Goal: Task Accomplishment & Management: Complete application form

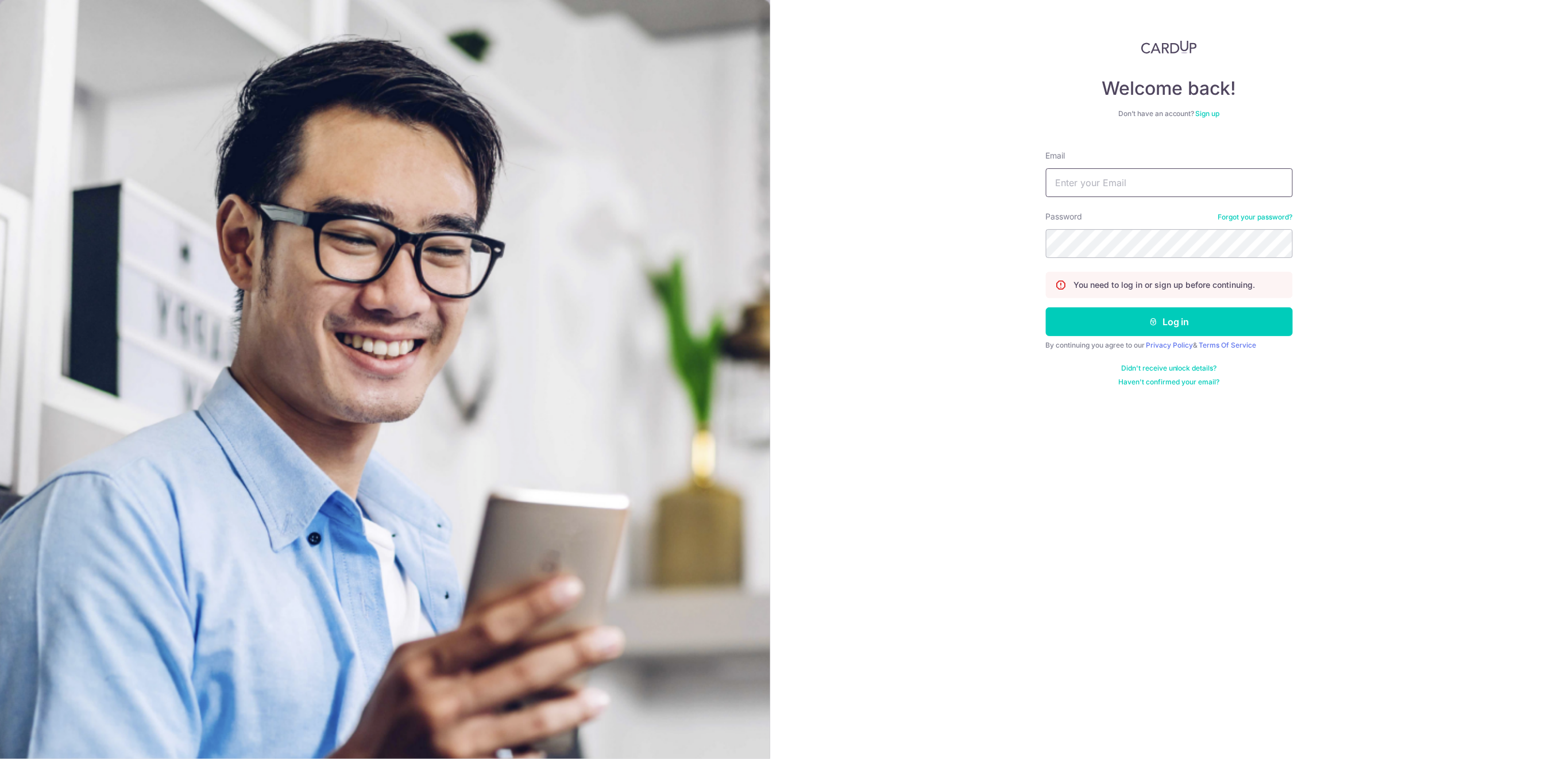
click at [1229, 189] on input "Email" at bounding box center [1170, 182] width 247 height 29
type input "finance@centaursgroup.com"
click at [1238, 330] on button "Log in" at bounding box center [1170, 321] width 247 height 29
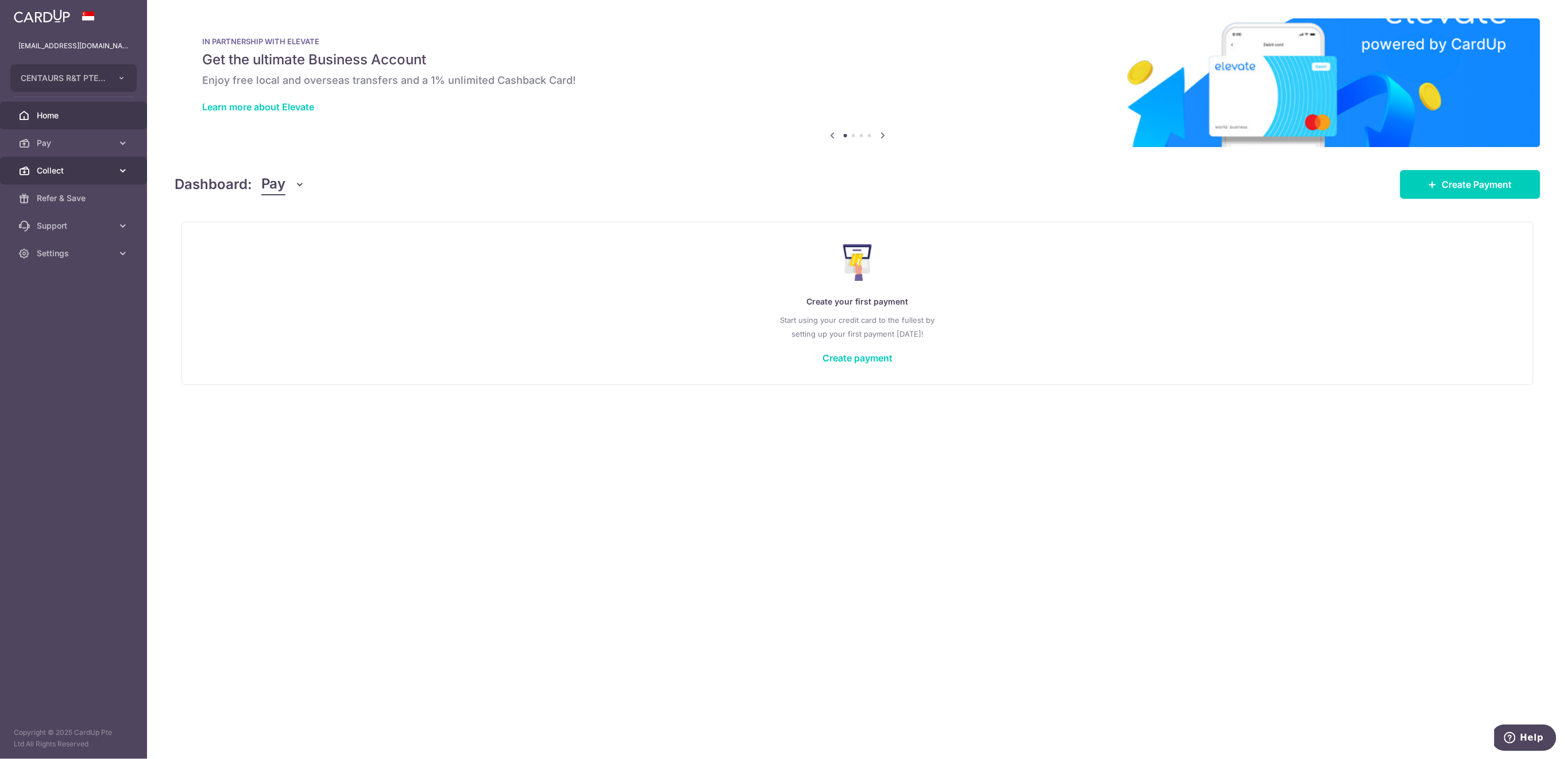
click at [60, 174] on span "Collect" at bounding box center [75, 170] width 76 height 12
click at [83, 255] on span "Payment Requests" at bounding box center [75, 253] width 76 height 12
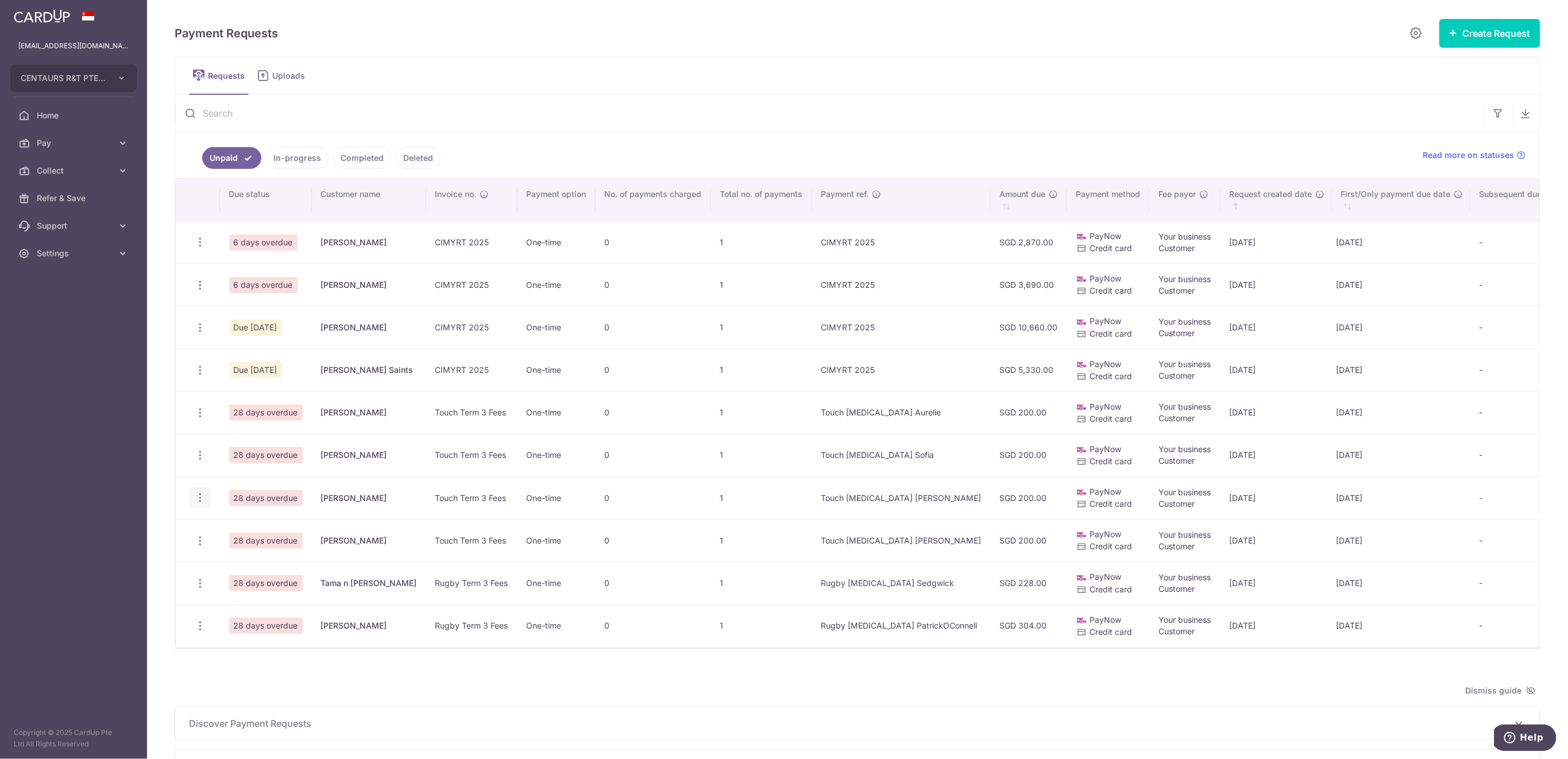
click at [196, 497] on icon "button" at bounding box center [200, 497] width 12 height 12
click at [244, 559] on span "Delete Request" at bounding box center [258, 558] width 72 height 14
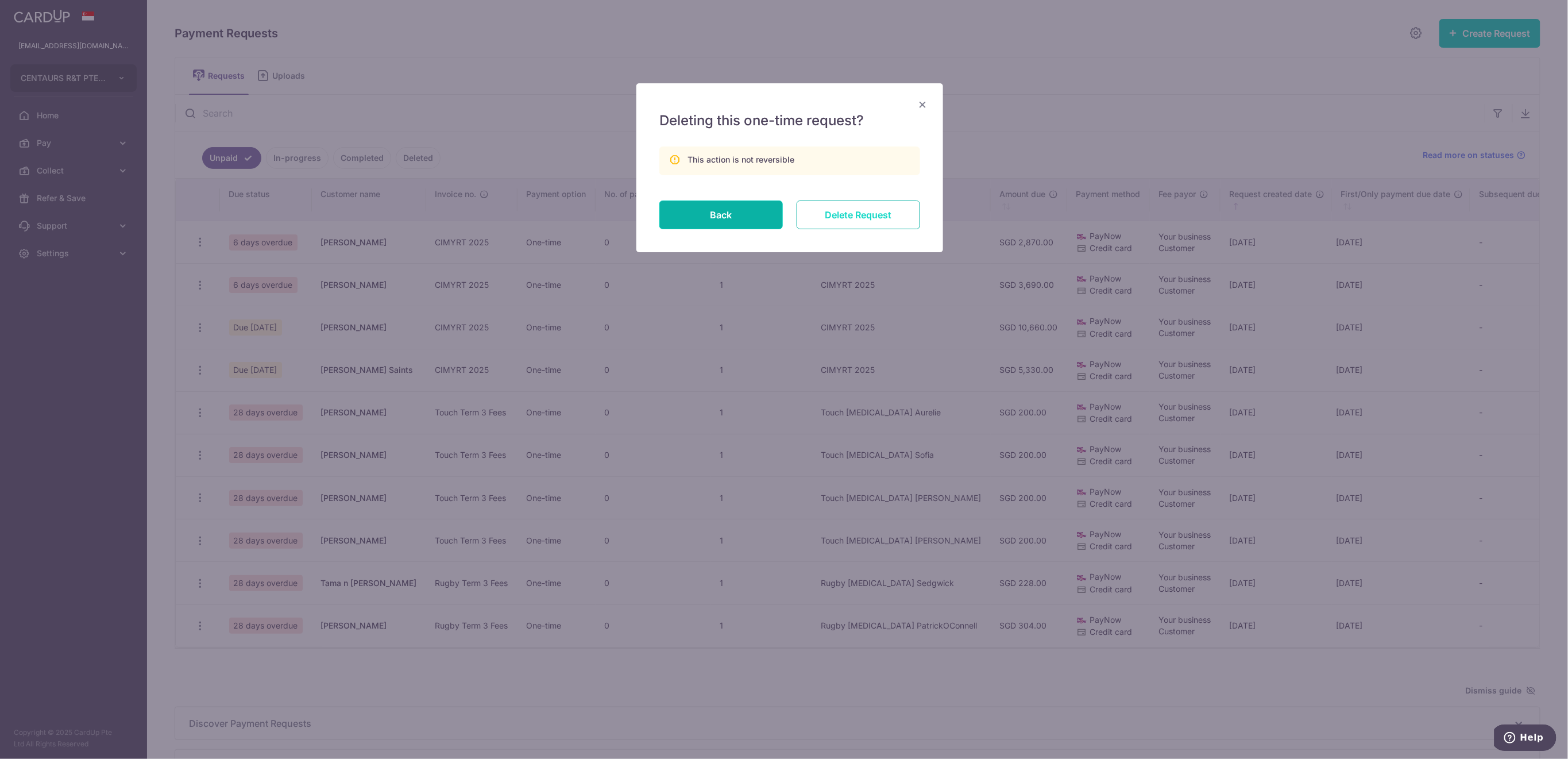
click at [869, 217] on input "Delete Request" at bounding box center [858, 214] width 123 height 29
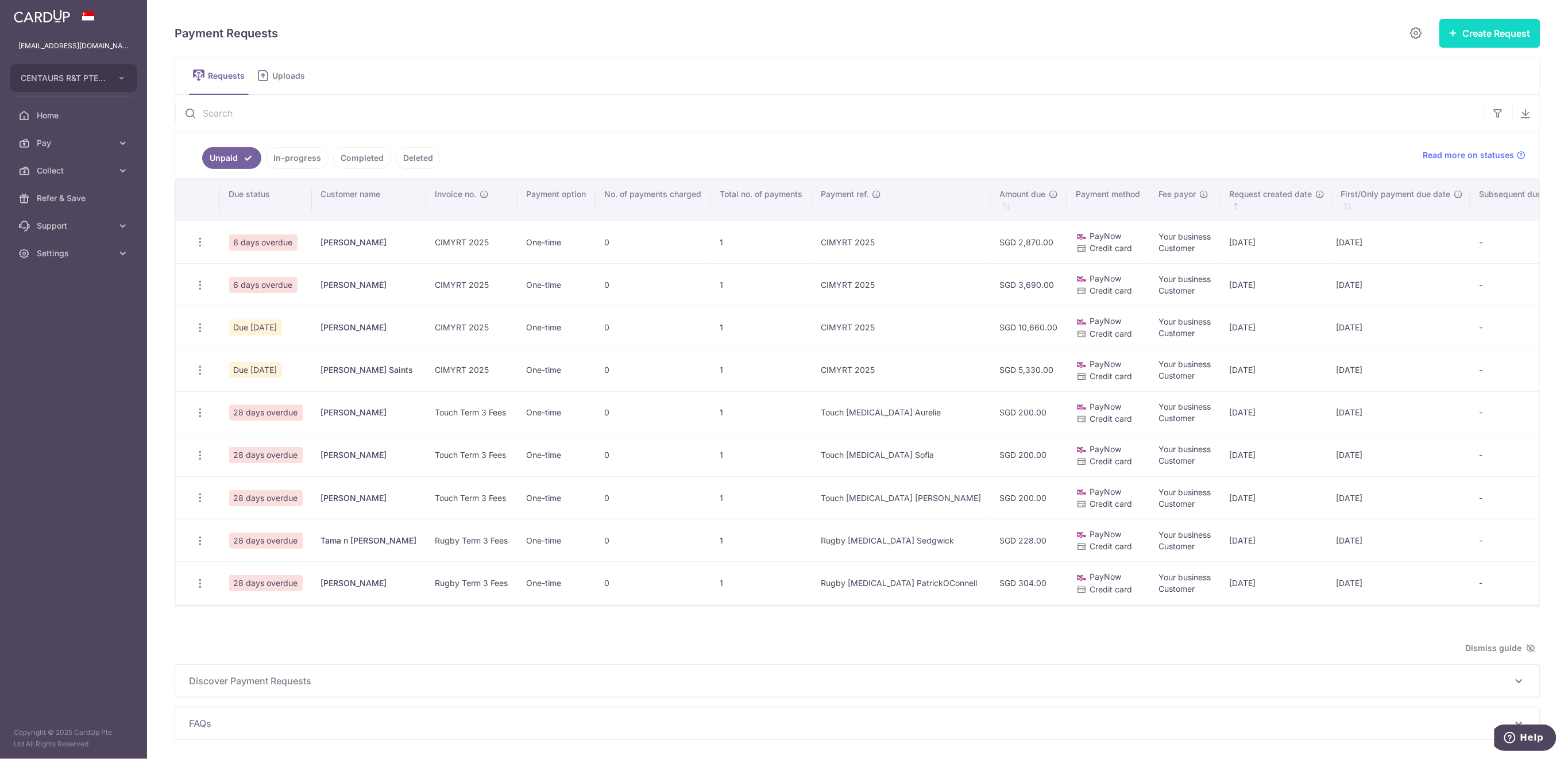
click at [1493, 29] on button "Create Request" at bounding box center [1489, 33] width 101 height 29
click at [1433, 68] on span "Single Request" at bounding box center [1471, 69] width 119 height 14
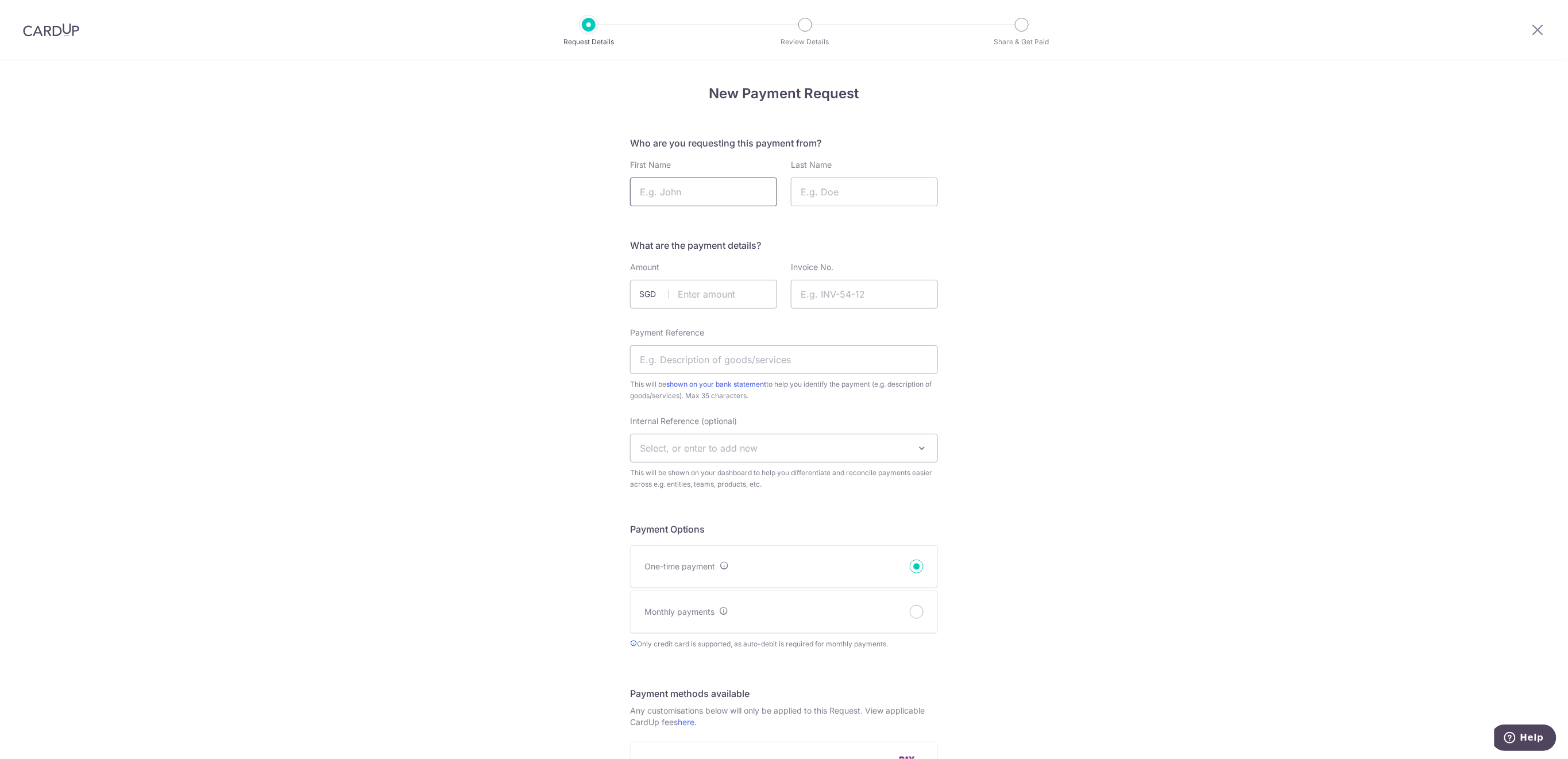
click at [732, 196] on input "First Name" at bounding box center [703, 192] width 147 height 29
type input "Oscar"
click at [829, 189] on input "Last Name" at bounding box center [864, 192] width 147 height 29
type input "Knops"
click at [752, 294] on input "text" at bounding box center [703, 294] width 147 height 29
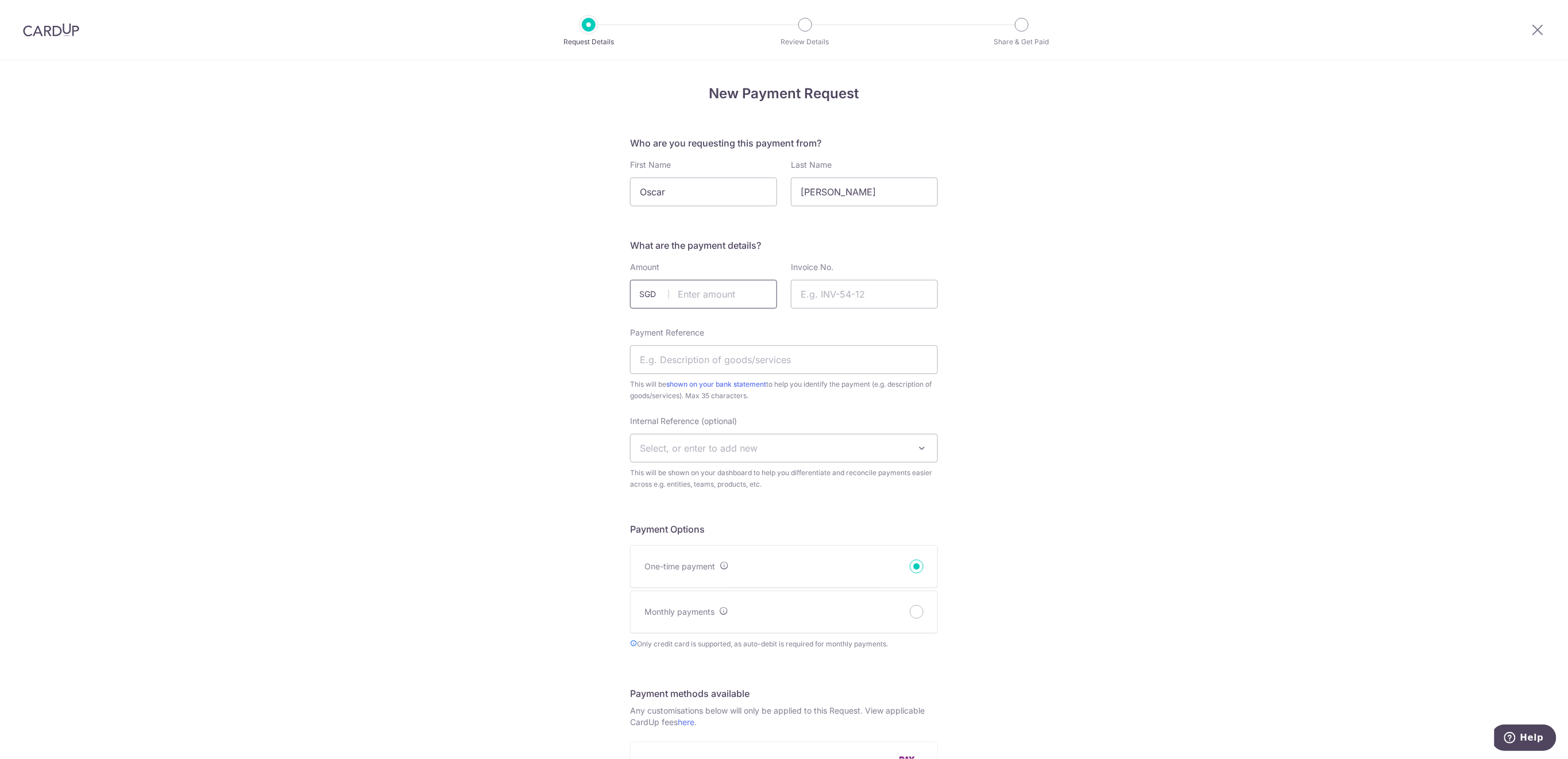
click at [697, 292] on input "text" at bounding box center [703, 294] width 147 height 29
type input "190.00"
click at [807, 286] on input "Invoice No." at bounding box center [864, 294] width 147 height 29
type input "Rugby Term 3 2025"
click at [801, 358] on input "Payment Reference" at bounding box center [784, 359] width 308 height 29
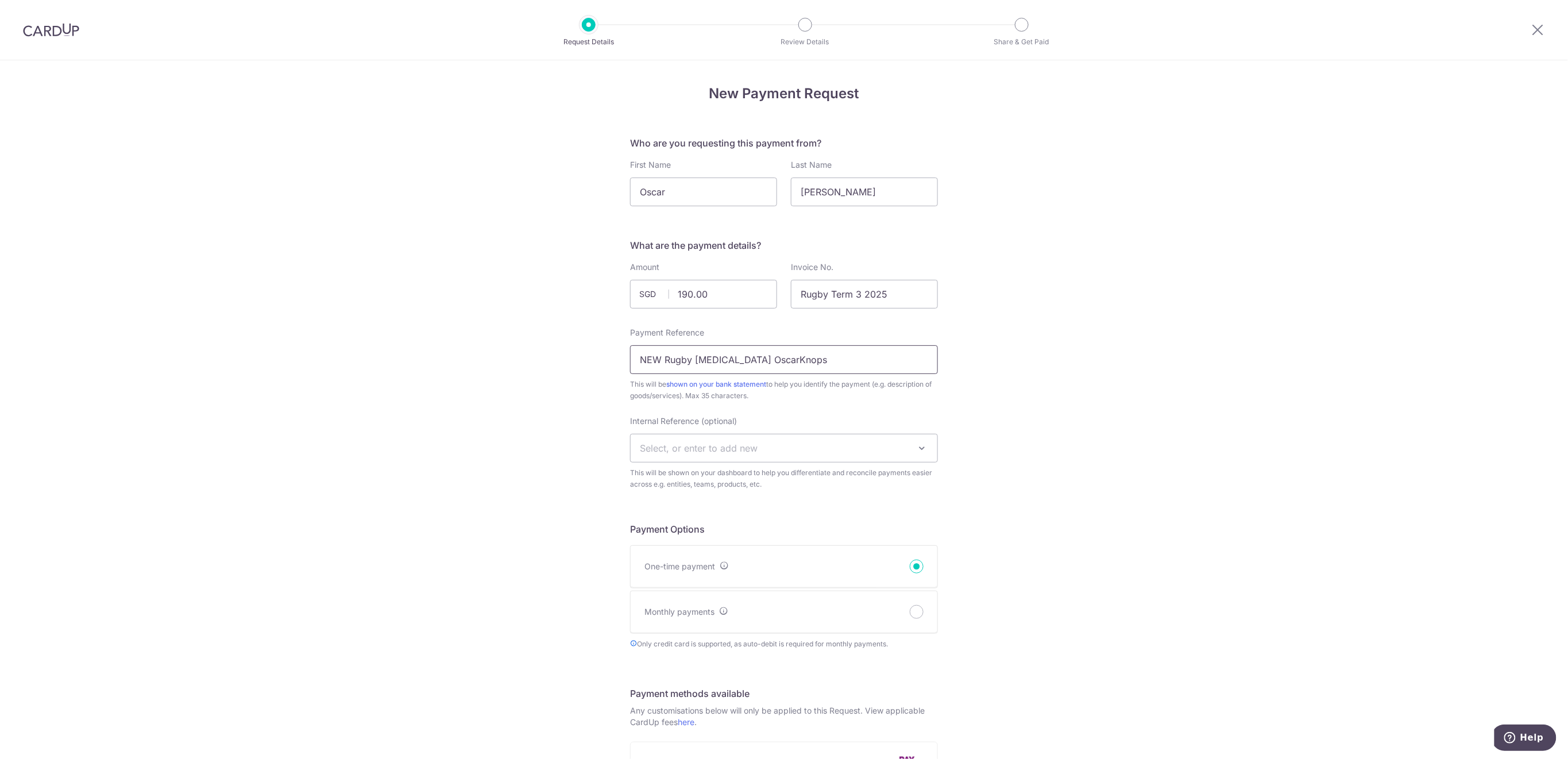
type input "NEW Rugby T3 OscarKnops"
click at [852, 446] on span "Select, or enter to add new" at bounding box center [784, 448] width 306 height 28
type input "U11"
select select "u11"
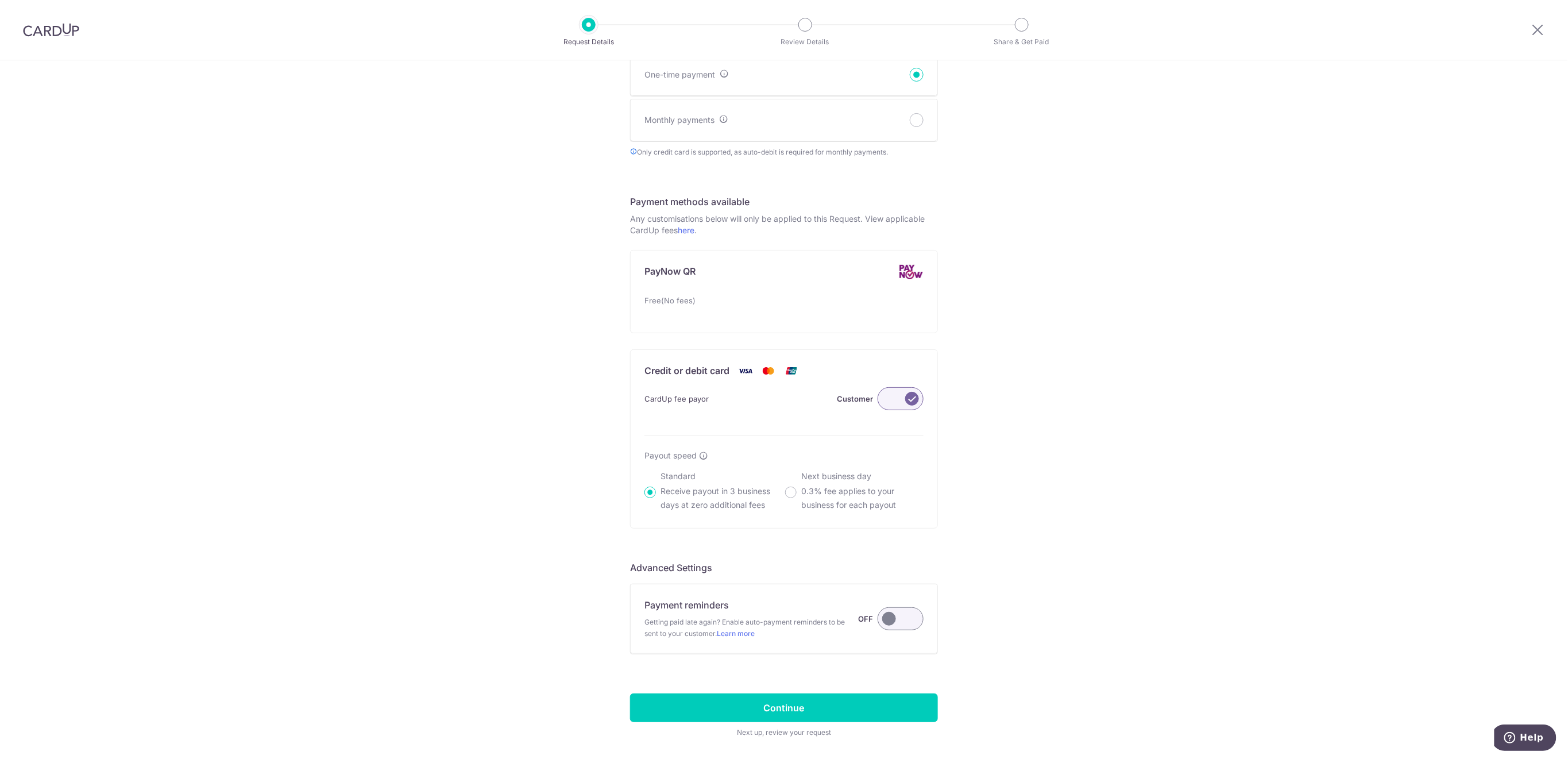
scroll to position [538, 0]
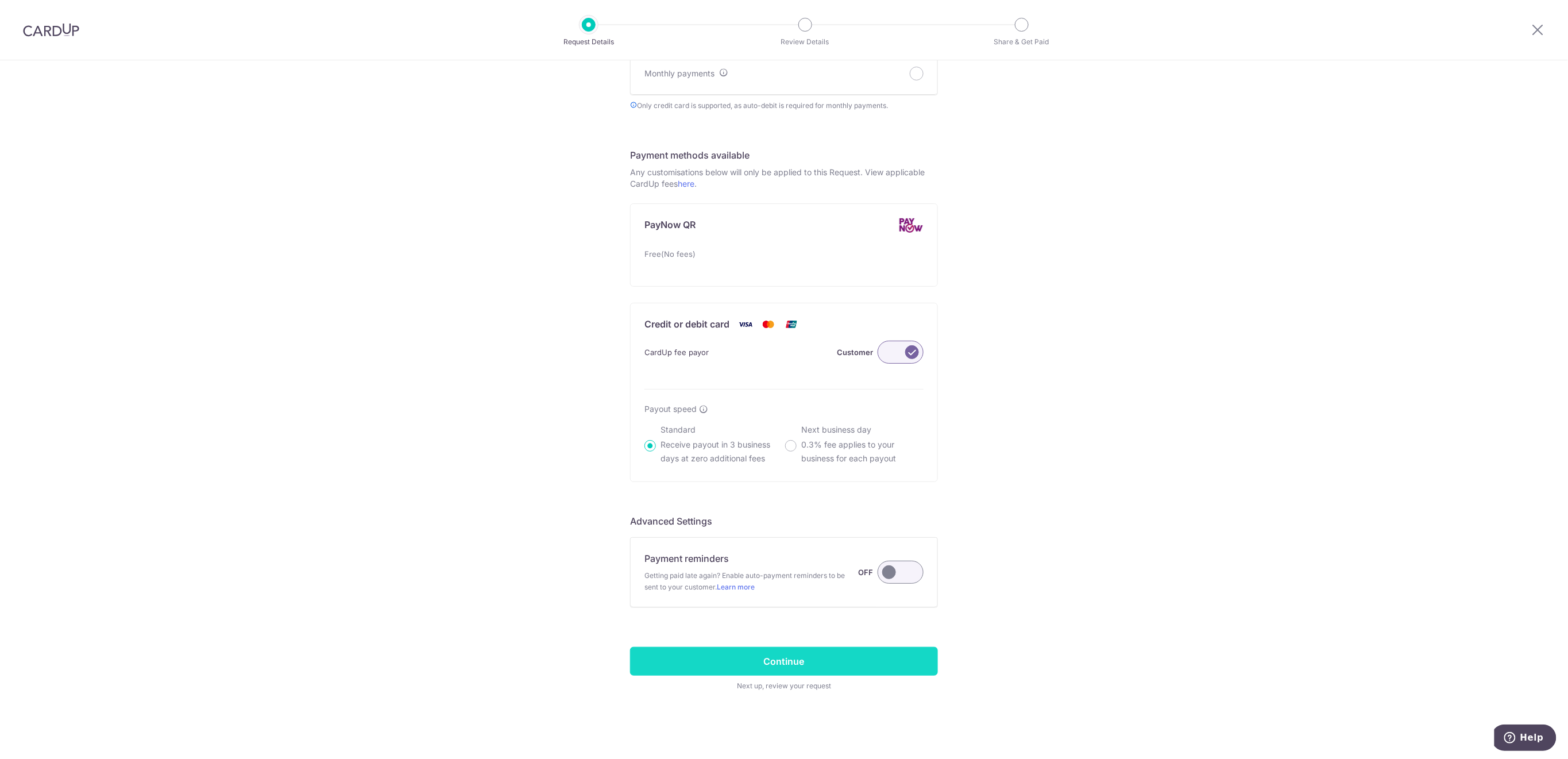
click at [880, 668] on input "Continue" at bounding box center [784, 661] width 308 height 29
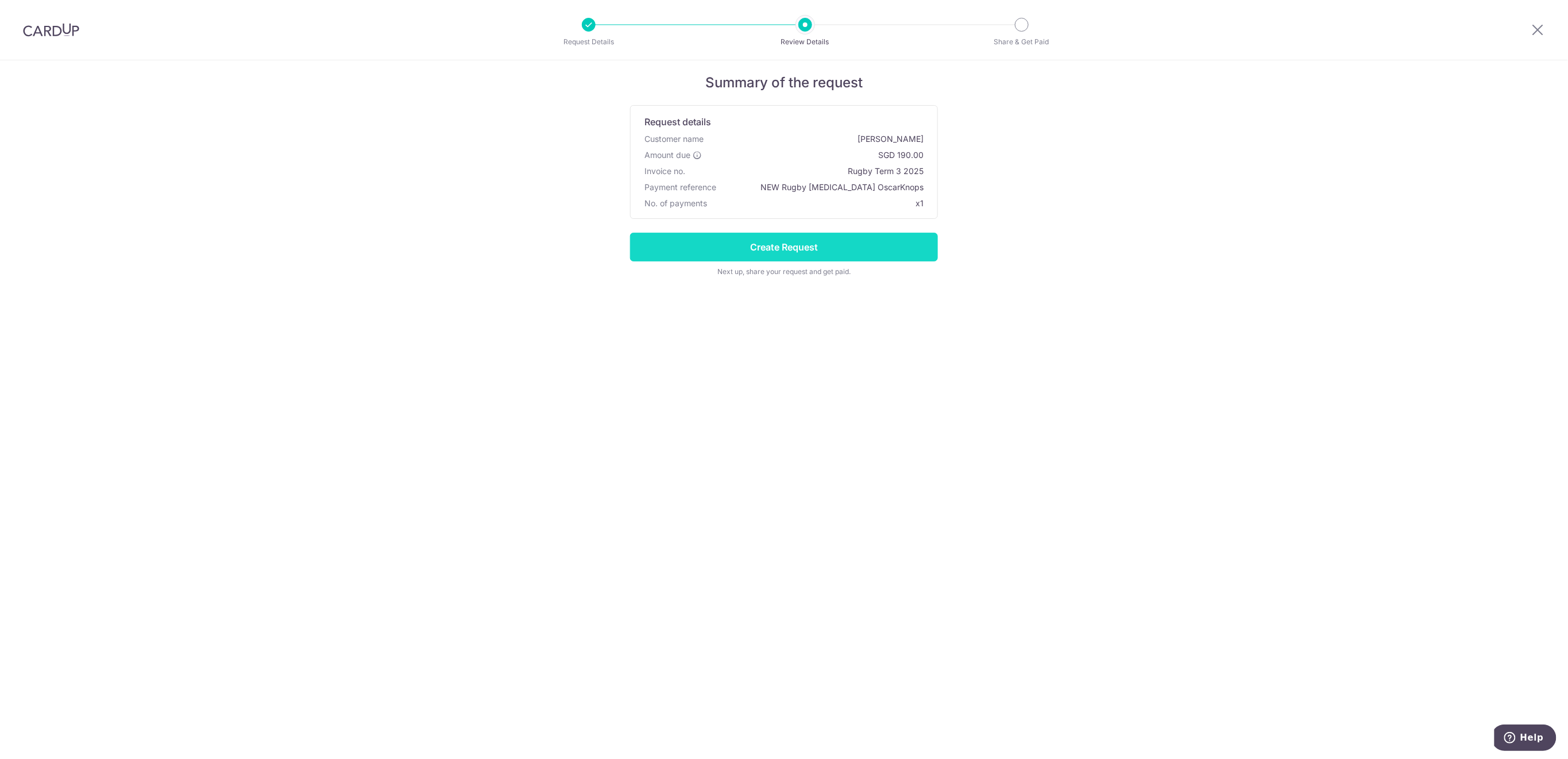
click at [901, 249] on input "Create Request" at bounding box center [784, 247] width 308 height 29
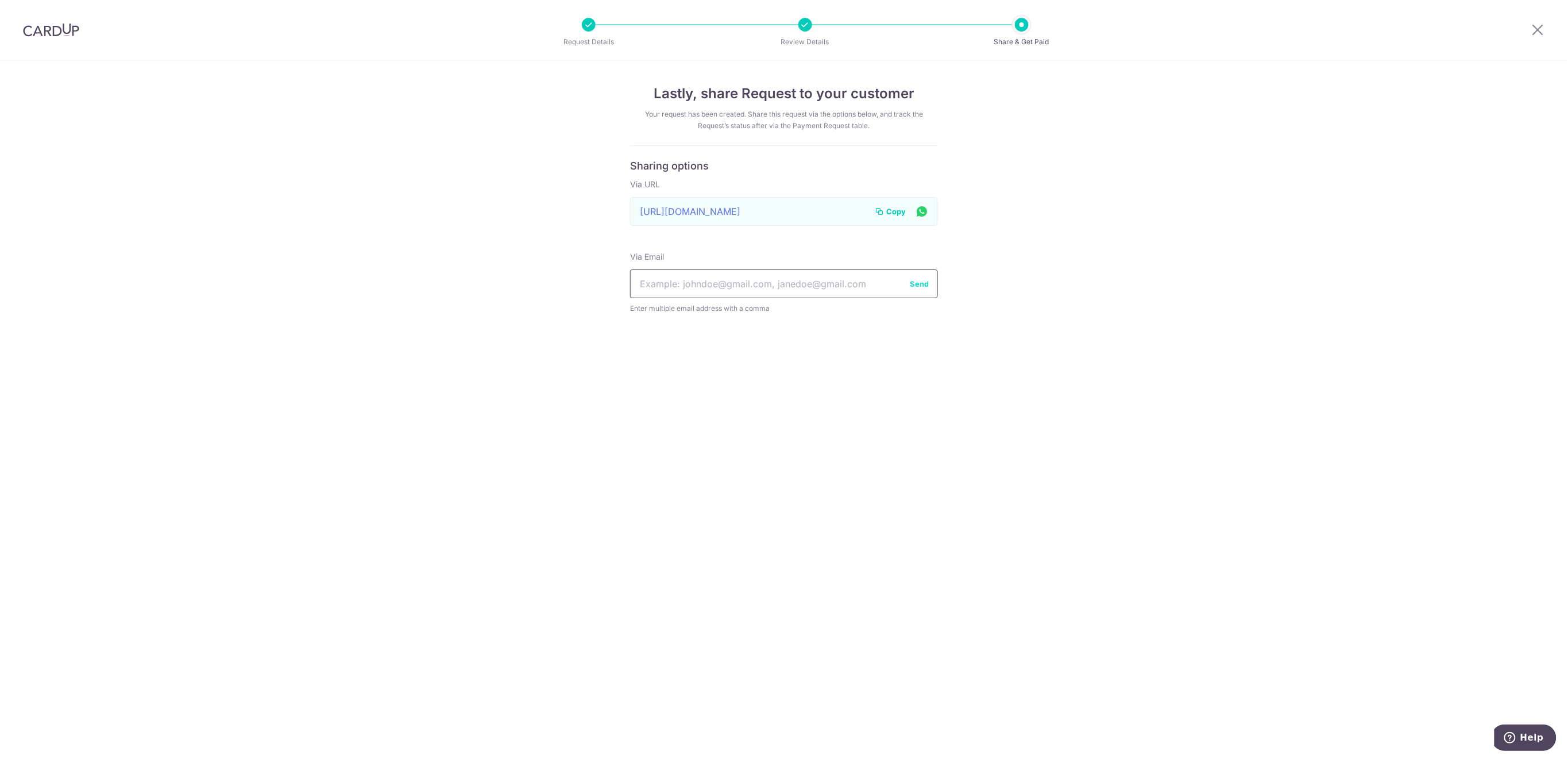
click at [797, 277] on input "text" at bounding box center [784, 284] width 308 height 29
paste input "[EMAIL_ADDRESS][DOMAIN_NAME]"
type input "[EMAIL_ADDRESS][DOMAIN_NAME]"
click at [922, 285] on button "Send" at bounding box center [919, 284] width 19 height 12
click at [894, 211] on span "Copy" at bounding box center [896, 211] width 20 height 12
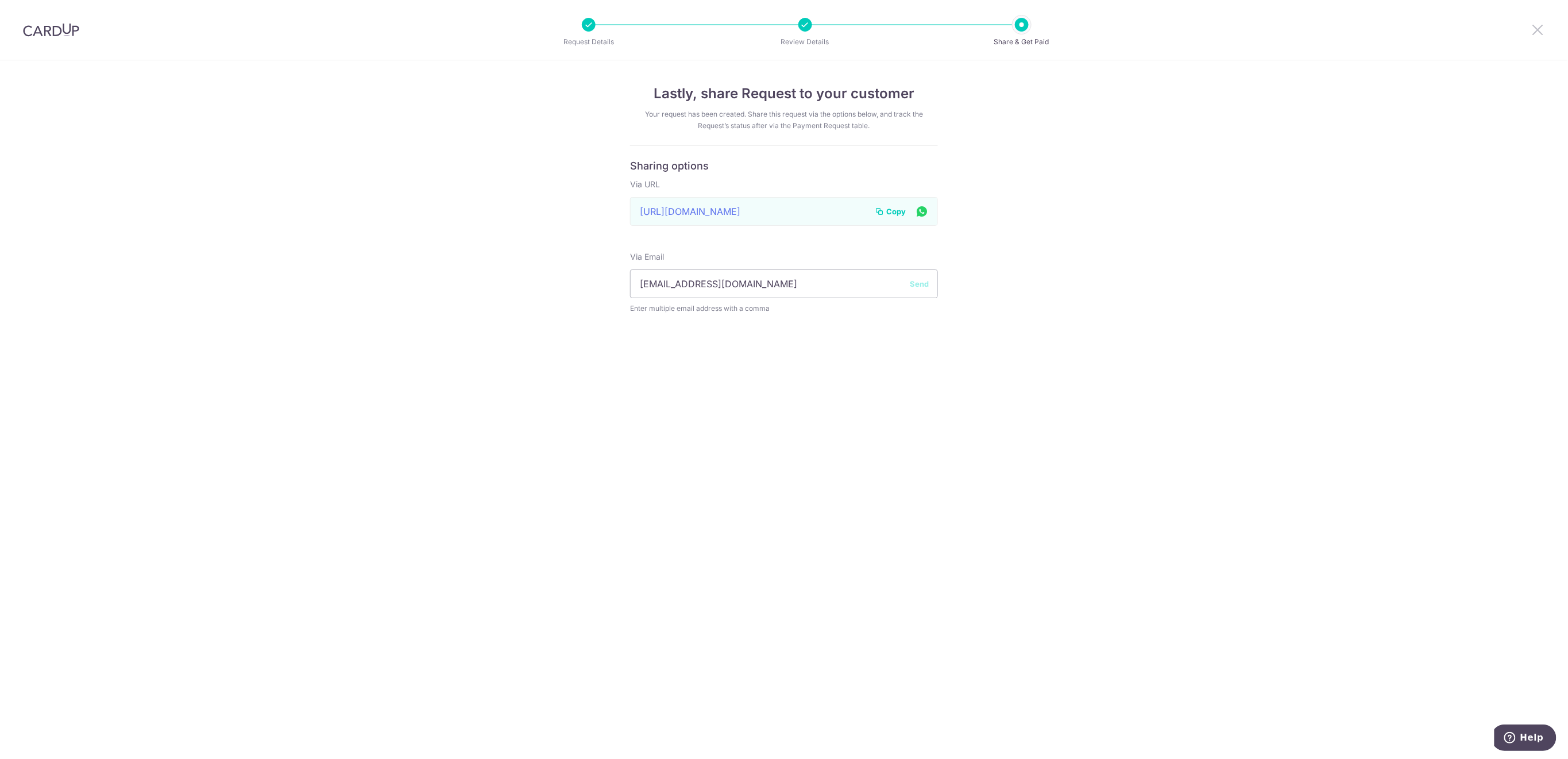
click at [1536, 24] on icon at bounding box center [1538, 30] width 14 height 14
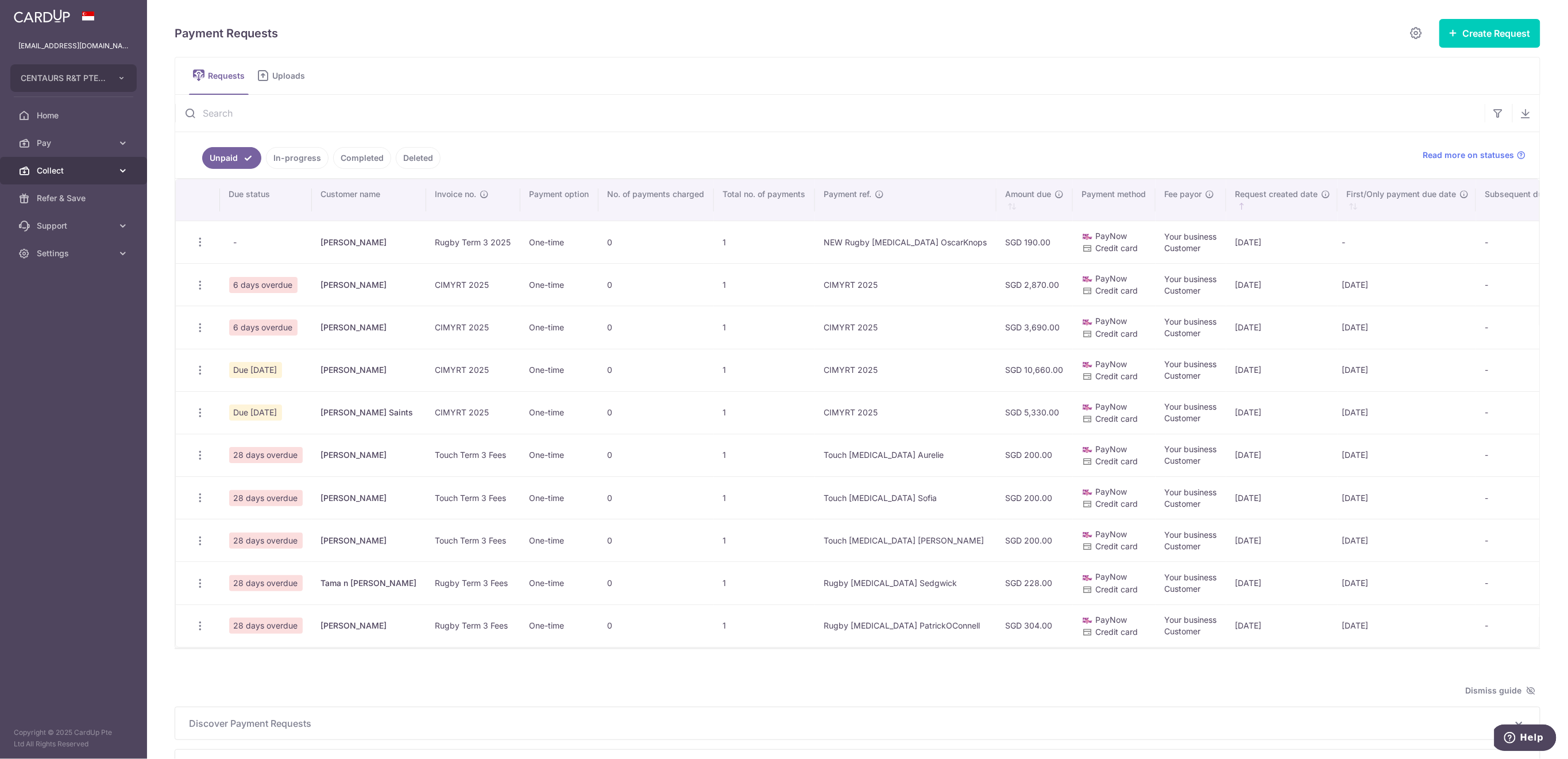
click at [64, 168] on span "Collect" at bounding box center [75, 170] width 76 height 12
click at [75, 196] on span "Dashboard" at bounding box center [75, 198] width 76 height 12
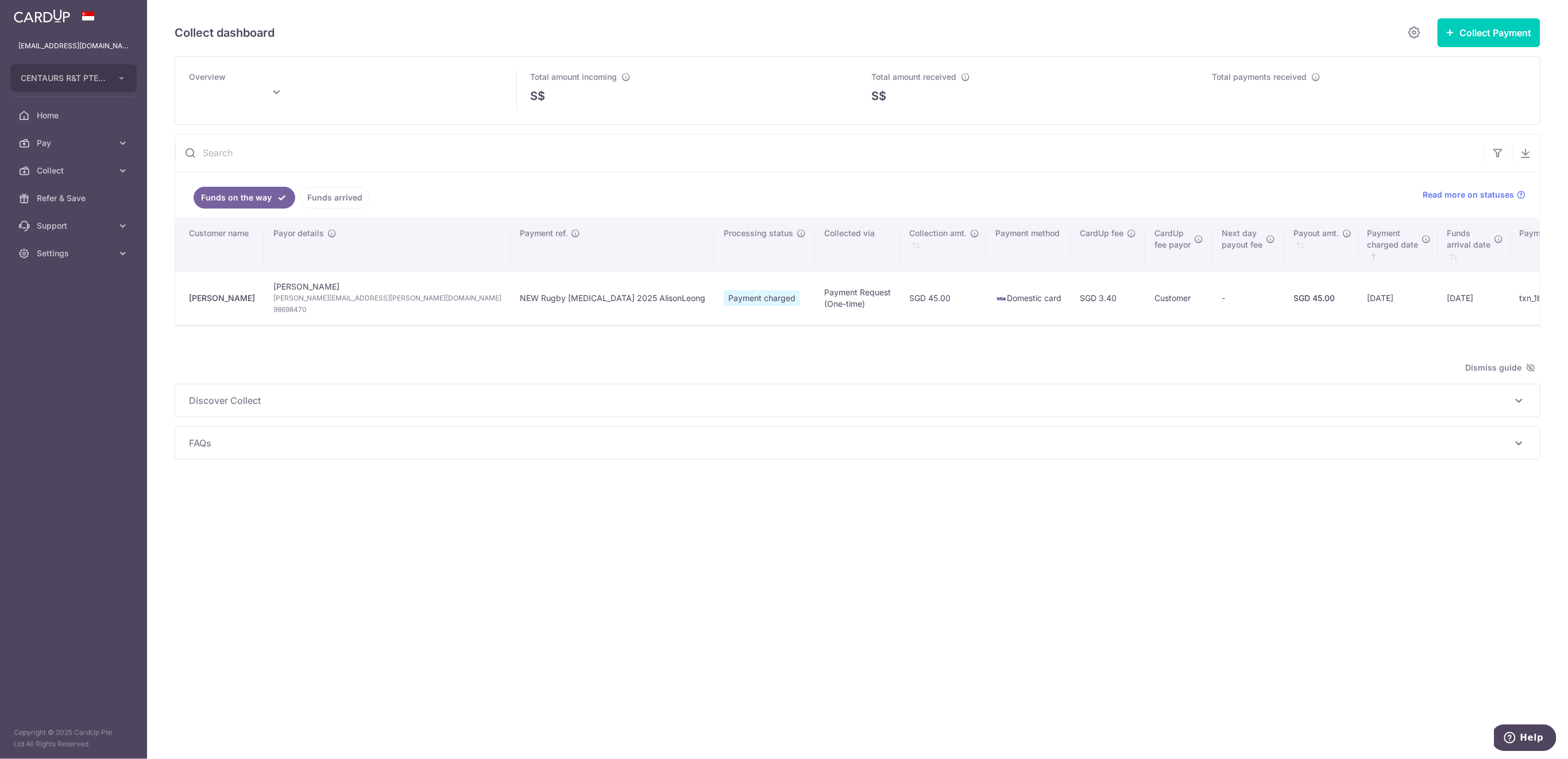
type input "September 2025"
click at [343, 200] on link "Funds arrived" at bounding box center [335, 198] width 70 height 22
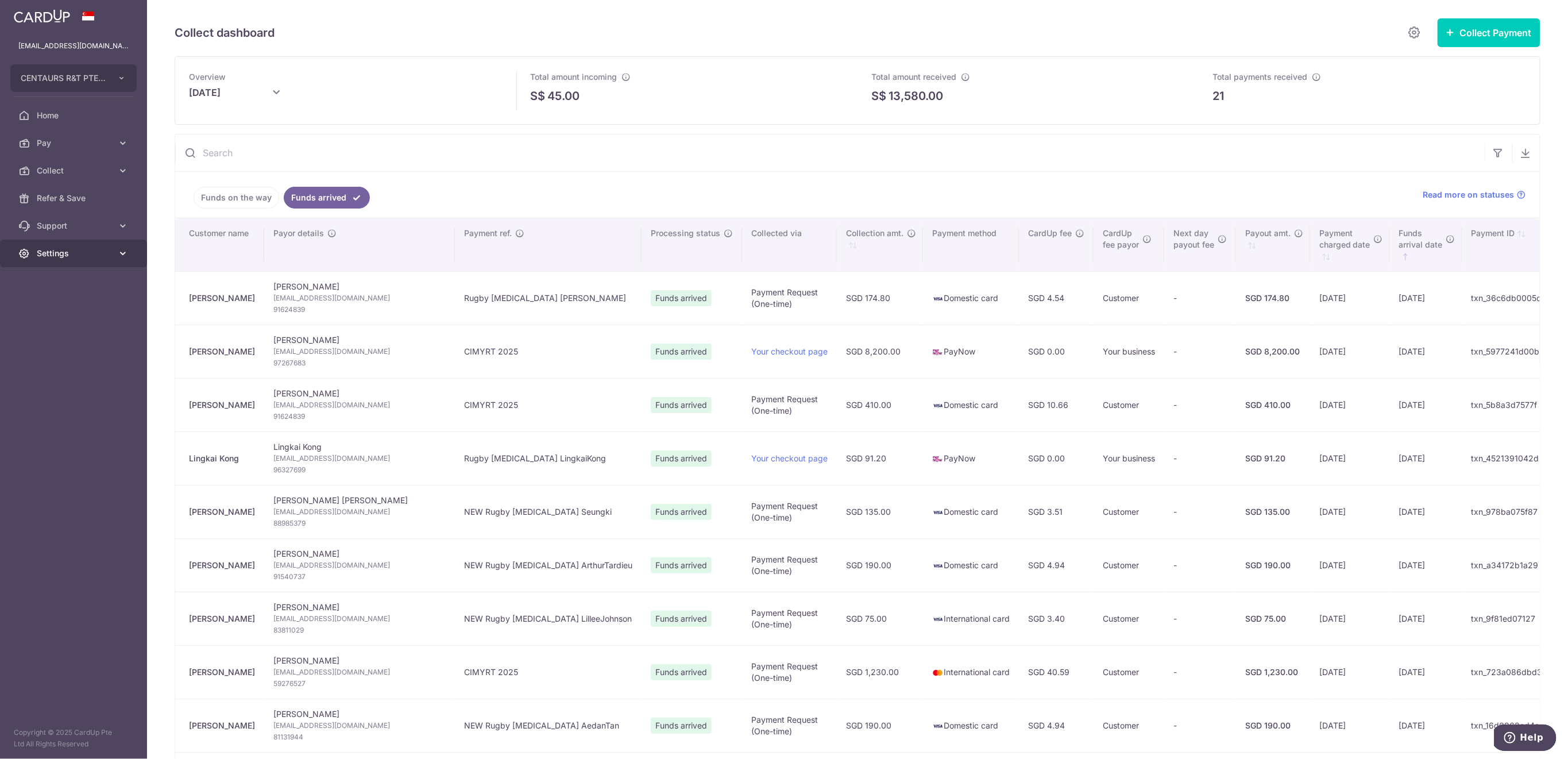
click at [70, 258] on span "Settings" at bounding box center [75, 253] width 76 height 12
click at [65, 305] on span "Logout" at bounding box center [75, 308] width 76 height 12
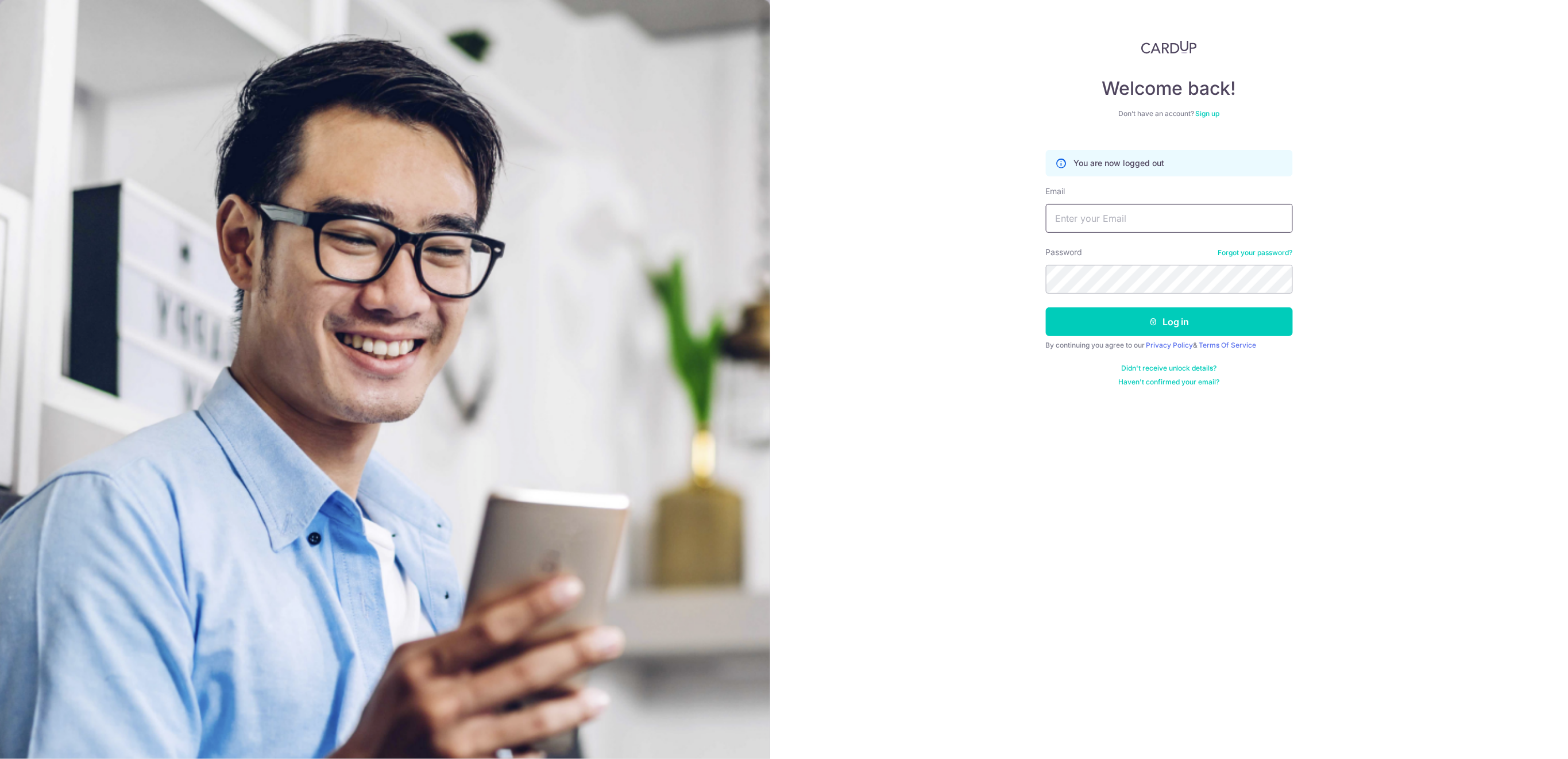
click at [1102, 218] on input "Email" at bounding box center [1170, 218] width 247 height 29
type input "[EMAIL_ADDRESS][DOMAIN_NAME]"
click at [1123, 320] on button "Log in" at bounding box center [1170, 321] width 247 height 29
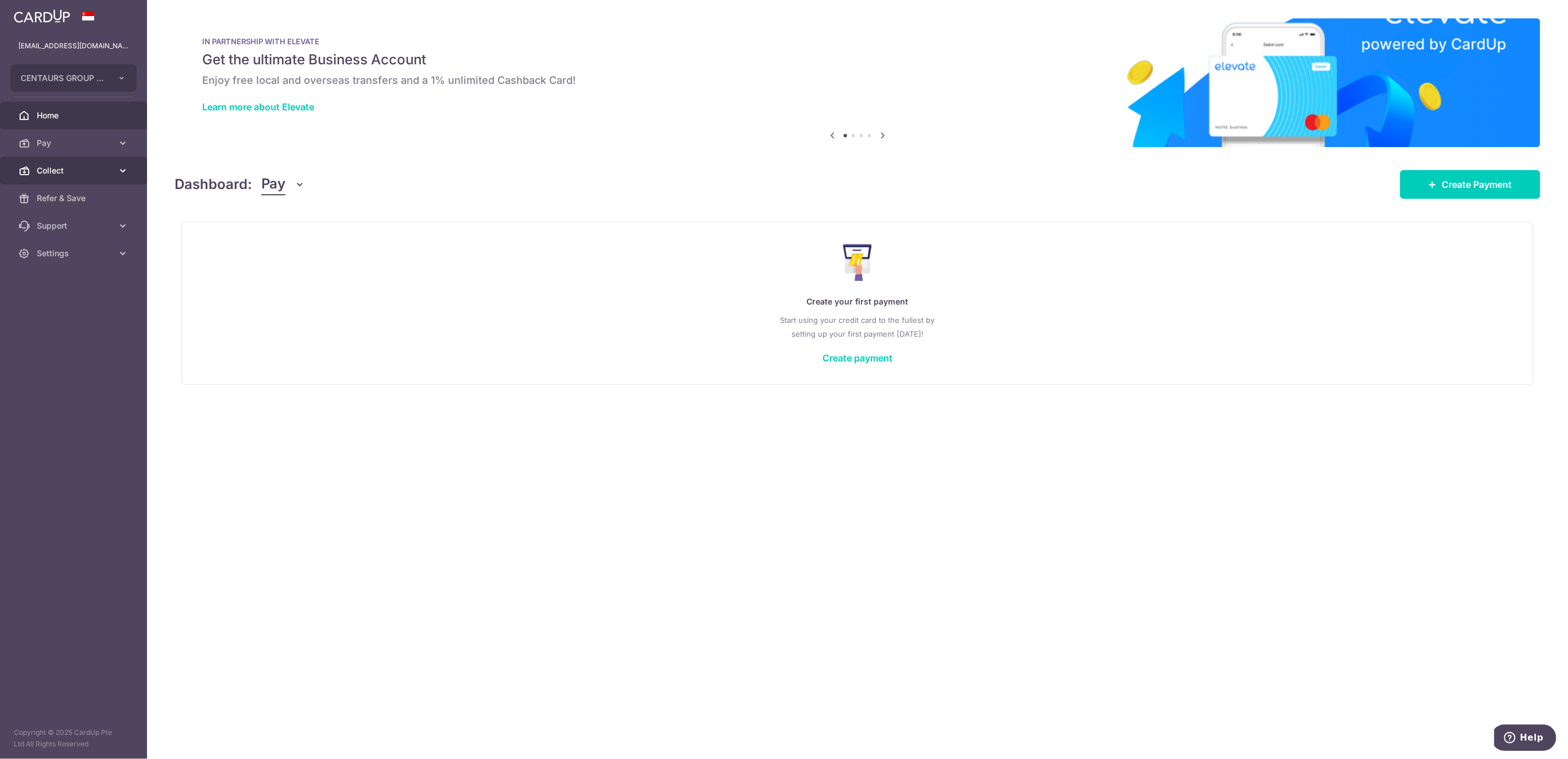
click at [84, 169] on span "Collect" at bounding box center [75, 170] width 76 height 12
click at [65, 251] on span "Payment Requests" at bounding box center [75, 253] width 76 height 12
